Goal: Navigation & Orientation: Find specific page/section

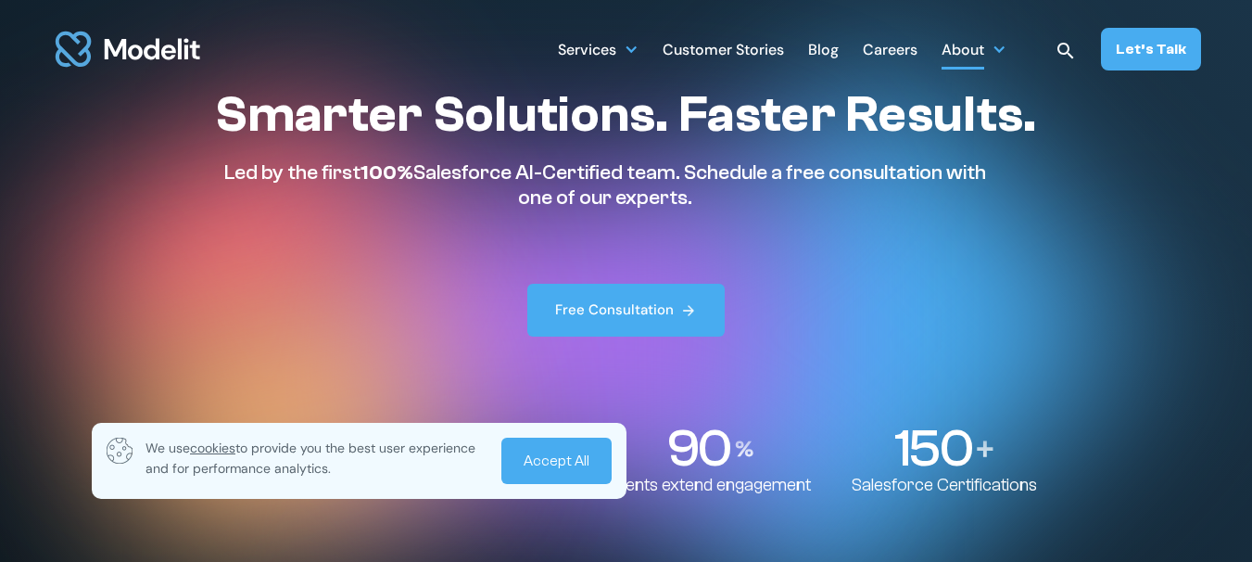
click at [984, 56] on div "About" at bounding box center [963, 51] width 43 height 36
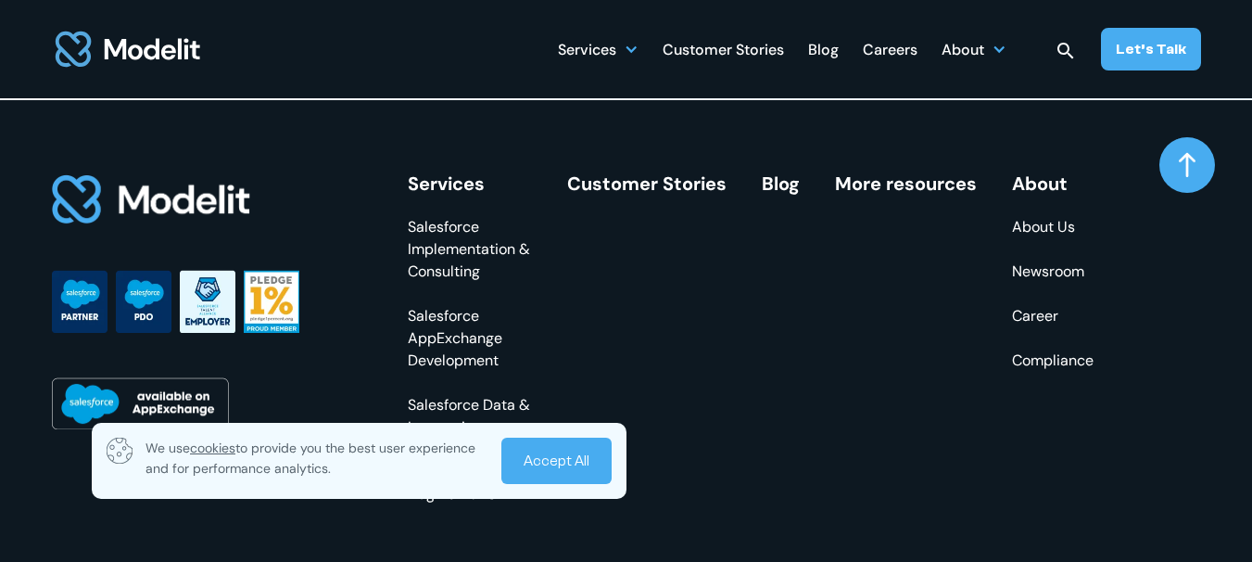
scroll to position [7233, 0]
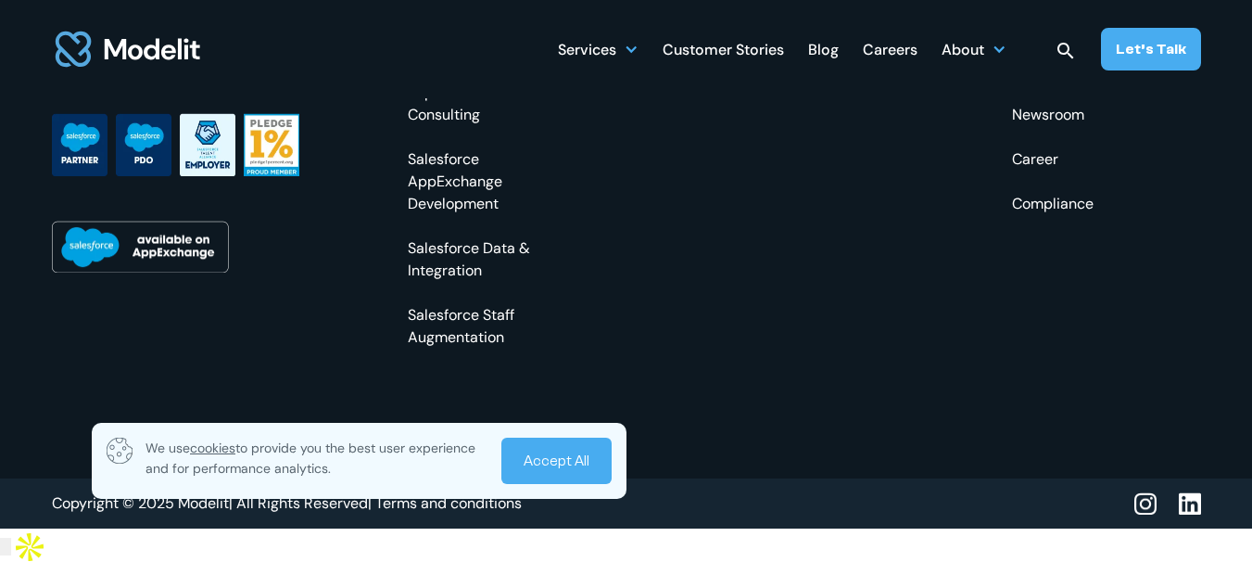
click at [571, 448] on link "Accept All" at bounding box center [556, 461] width 110 height 46
